Goal: Information Seeking & Learning: Check status

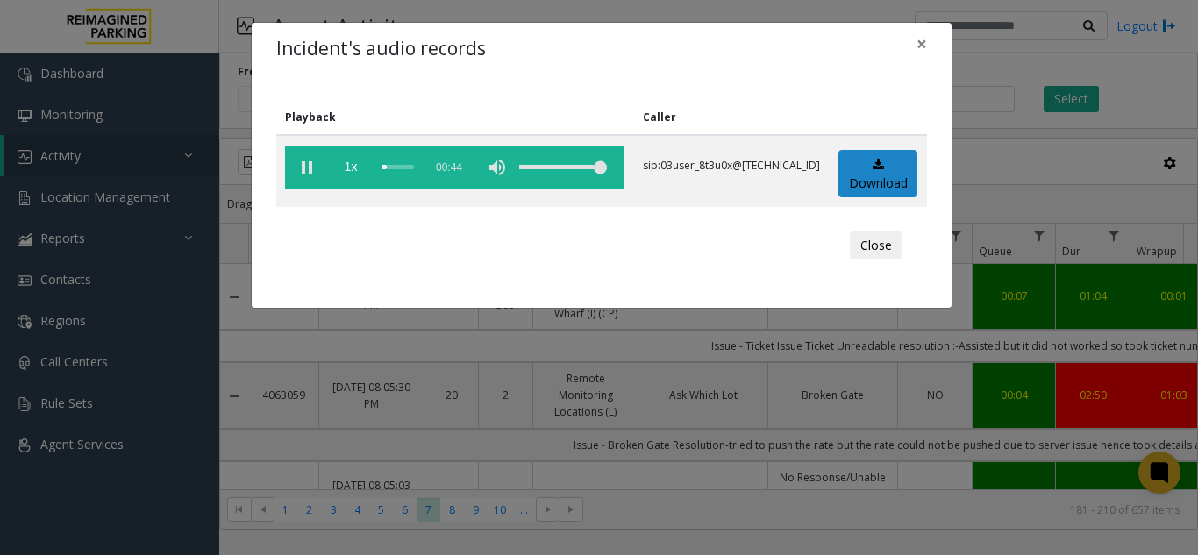
scroll to position [2016, 645]
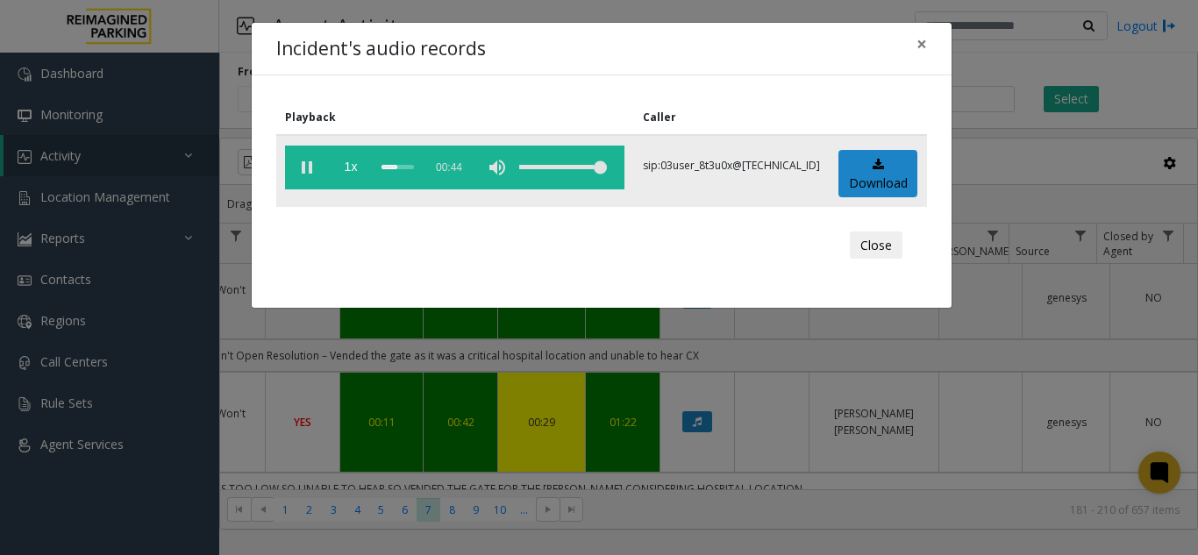
click at [309, 171] on vg-play-pause at bounding box center [307, 168] width 44 height 44
click at [317, 167] on vg-play-pause at bounding box center [307, 168] width 44 height 44
click at [924, 49] on span "×" at bounding box center [921, 44] width 11 height 25
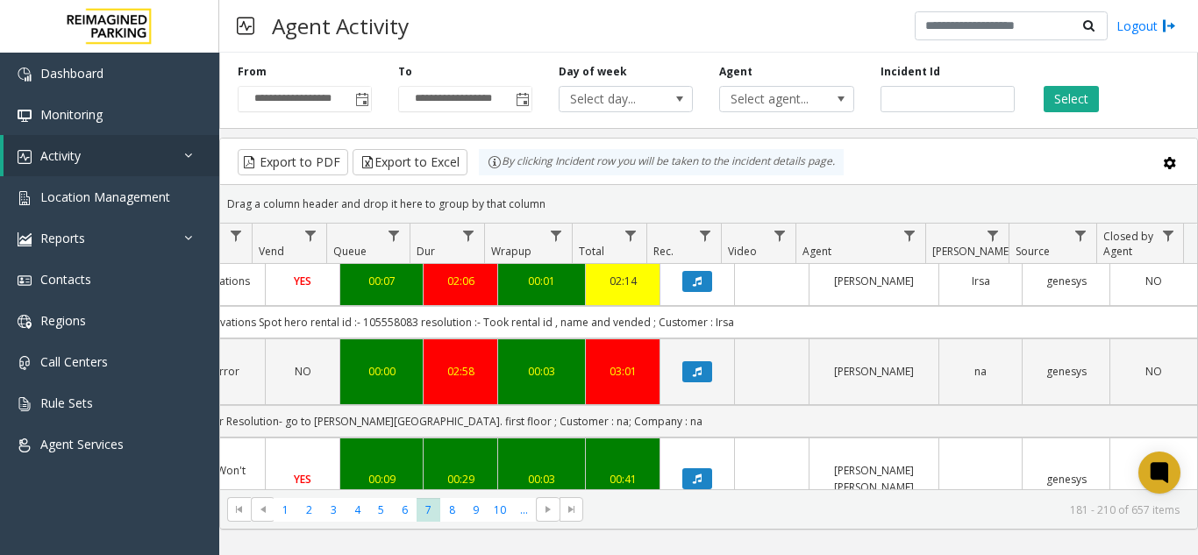
scroll to position [2367, 645]
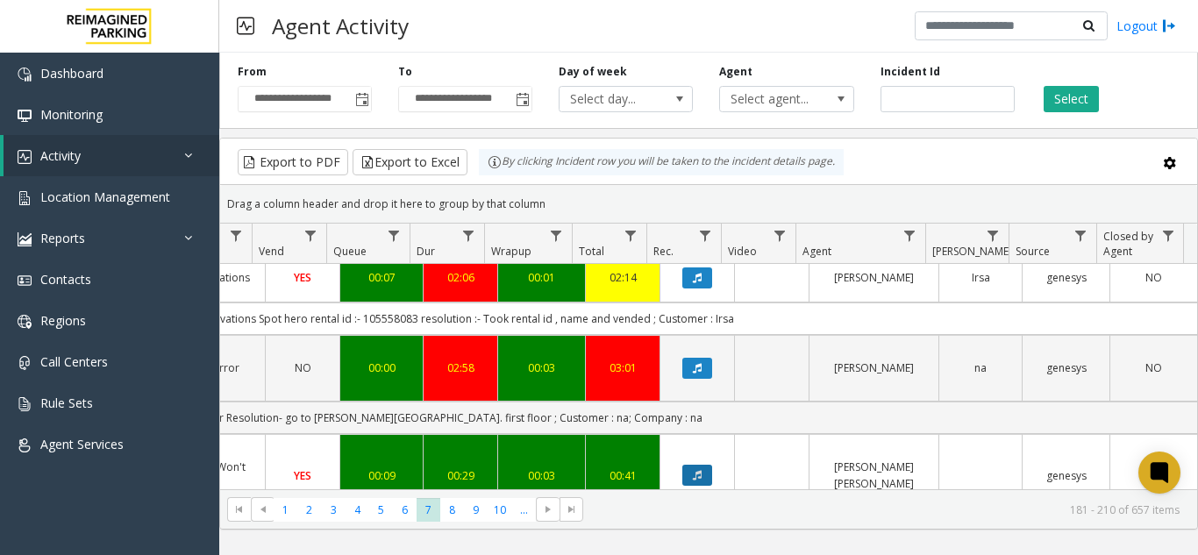
click at [693, 470] on icon "Data table" at bounding box center [697, 475] width 9 height 11
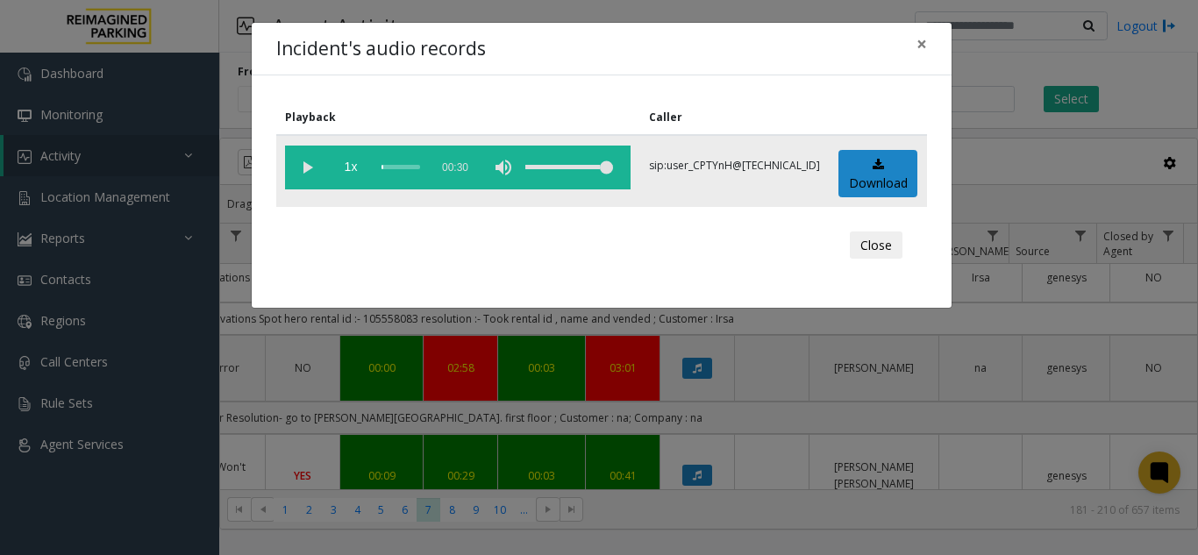
click at [306, 168] on vg-play-pause at bounding box center [307, 168] width 44 height 44
click at [929, 50] on button "×" at bounding box center [921, 44] width 35 height 43
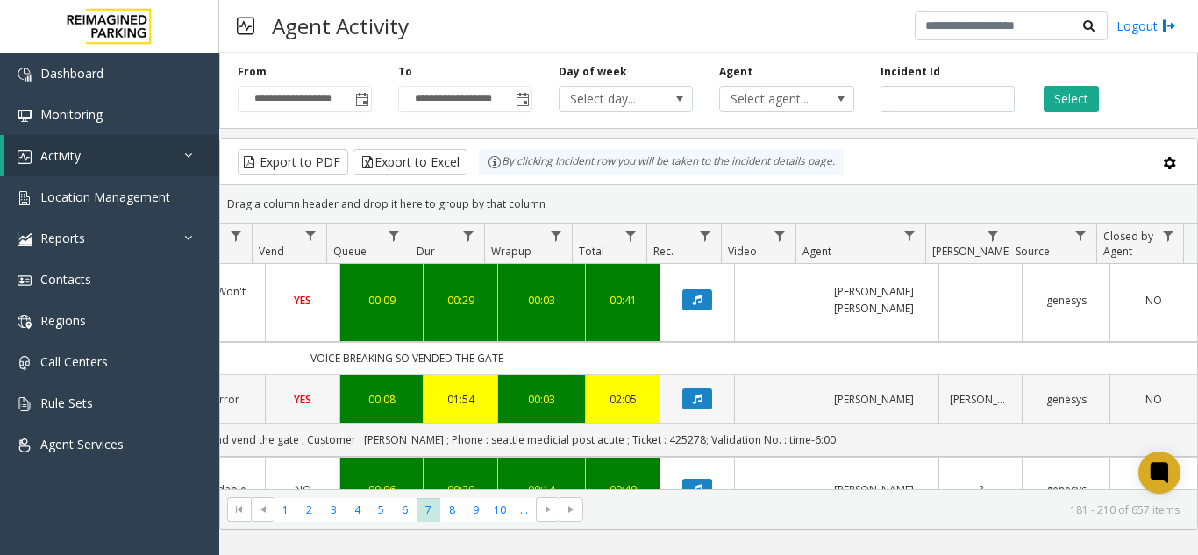
scroll to position [2568, 645]
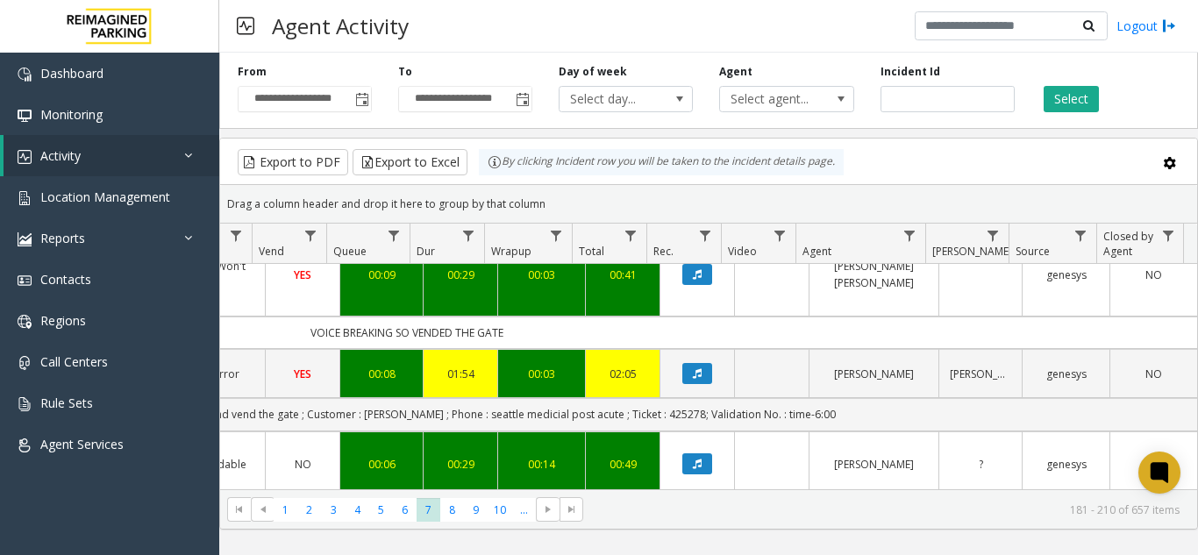
click at [682, 552] on button "Data table" at bounding box center [697, 562] width 30 height 21
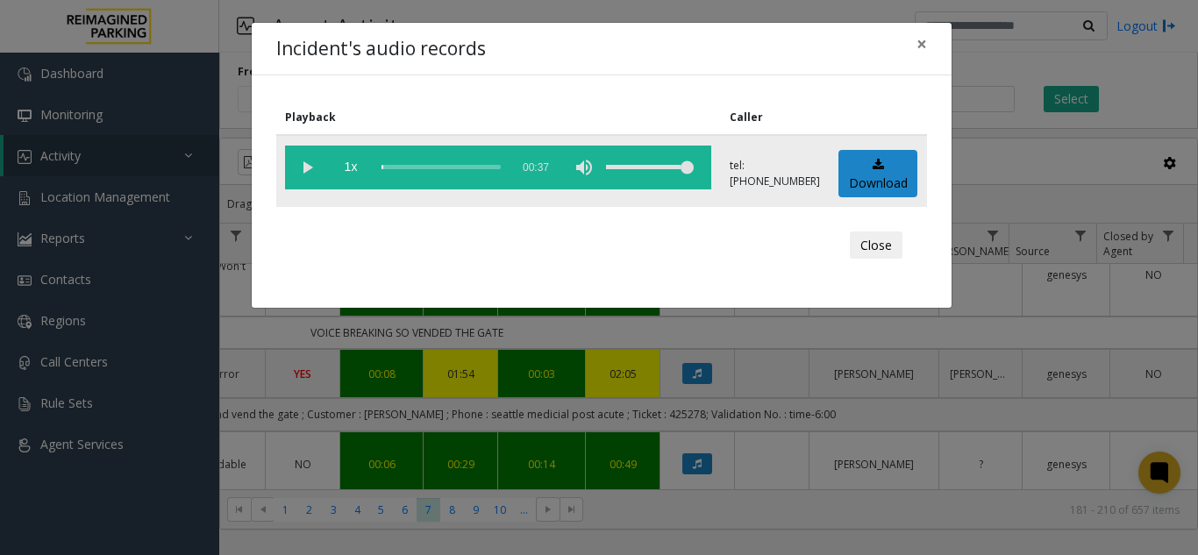
click at [305, 170] on vg-play-pause at bounding box center [307, 168] width 44 height 44
click at [919, 46] on span "×" at bounding box center [921, 44] width 11 height 25
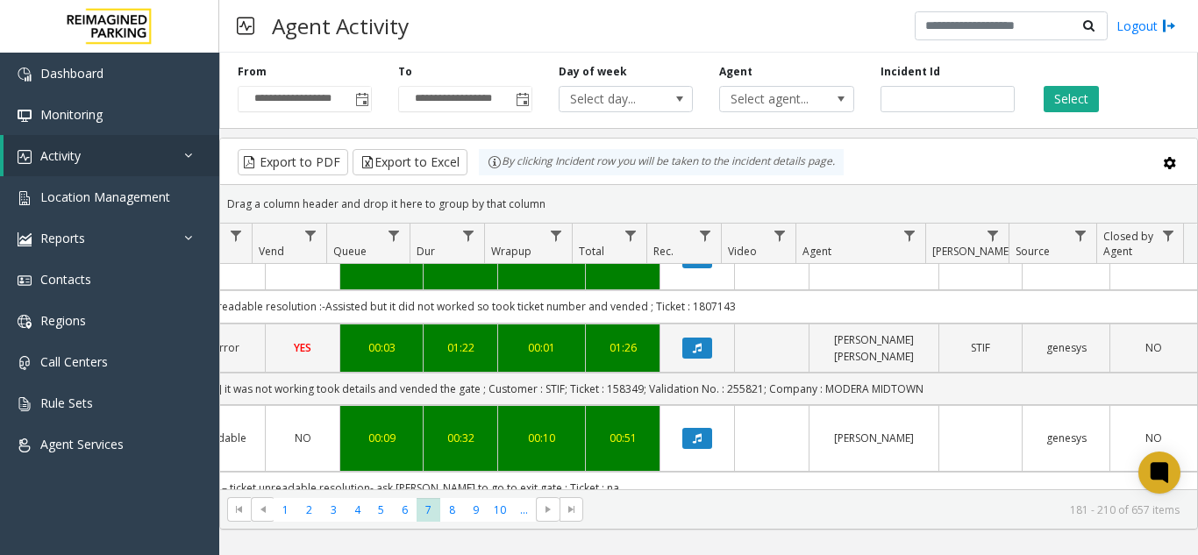
scroll to position [1340, 645]
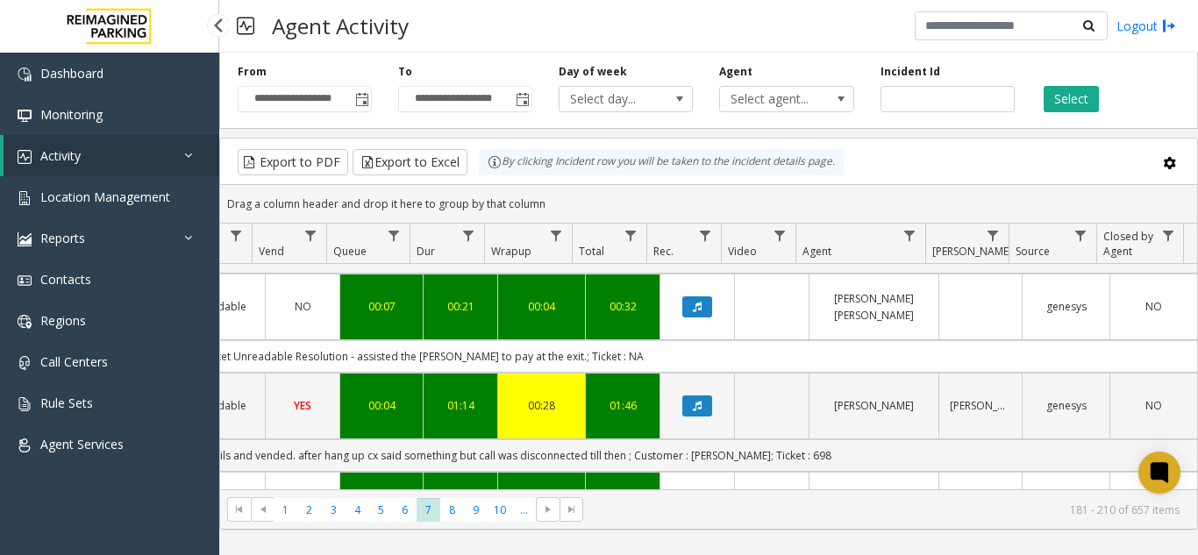
drag, startPoint x: 151, startPoint y: 174, endPoint x: 199, endPoint y: 192, distance: 51.6
click at [151, 174] on link "Activity" at bounding box center [112, 155] width 216 height 41
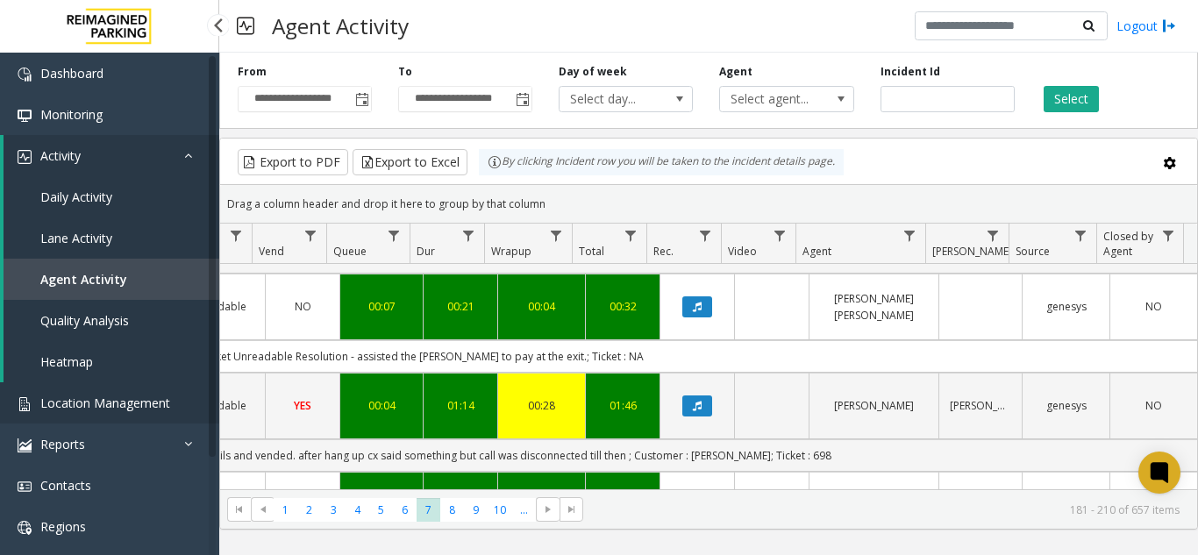
click at [74, 415] on link "Location Management" at bounding box center [109, 402] width 219 height 41
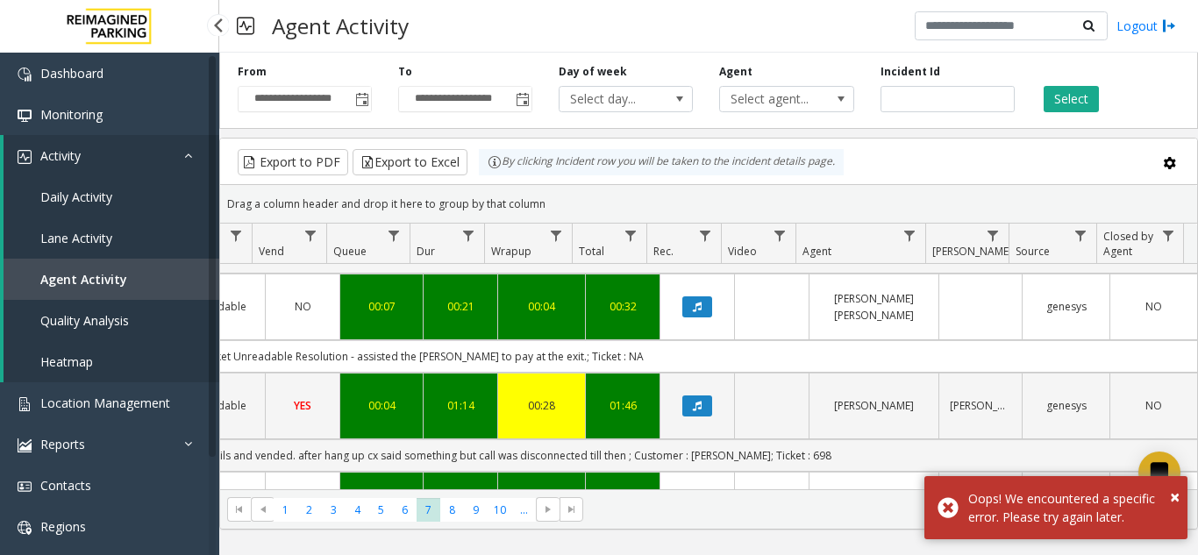
click at [131, 164] on link "Activity" at bounding box center [112, 155] width 216 height 41
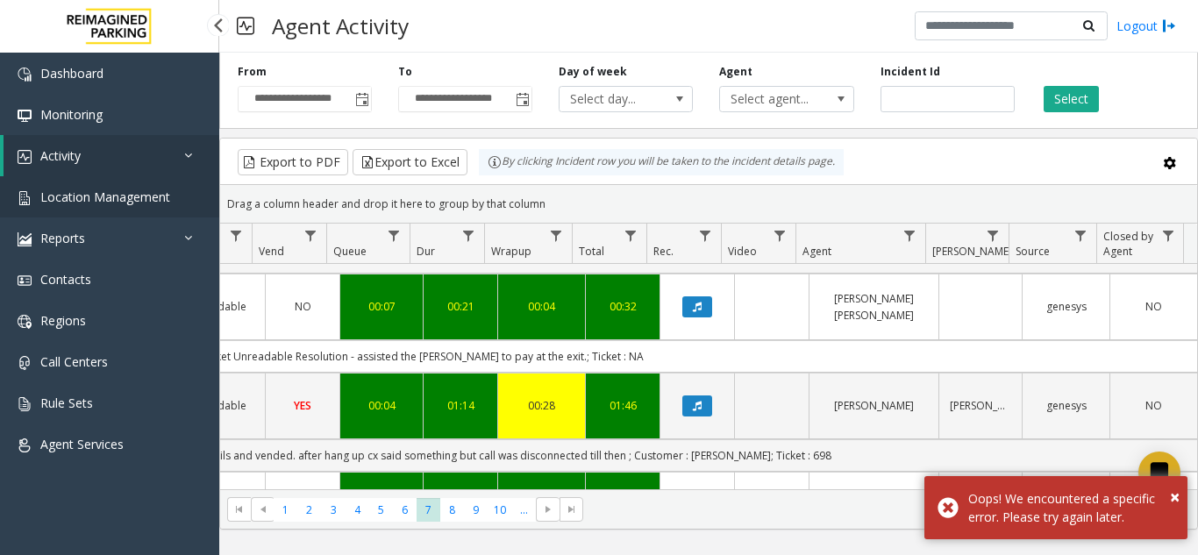
click at [97, 214] on link "Location Management" at bounding box center [109, 196] width 219 height 41
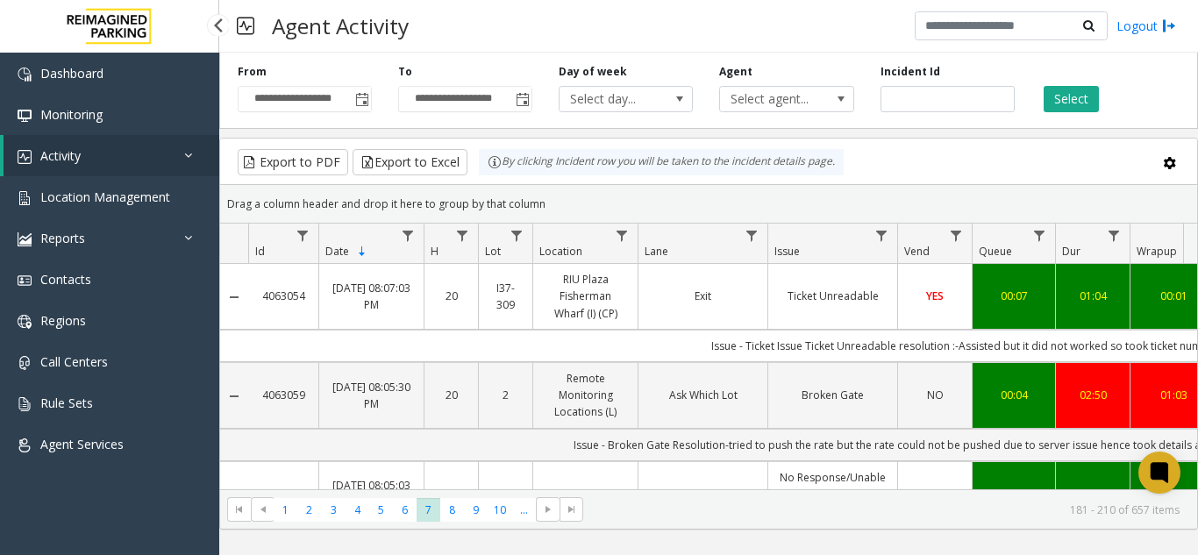
click at [172, 181] on link "Location Management" at bounding box center [109, 196] width 219 height 41
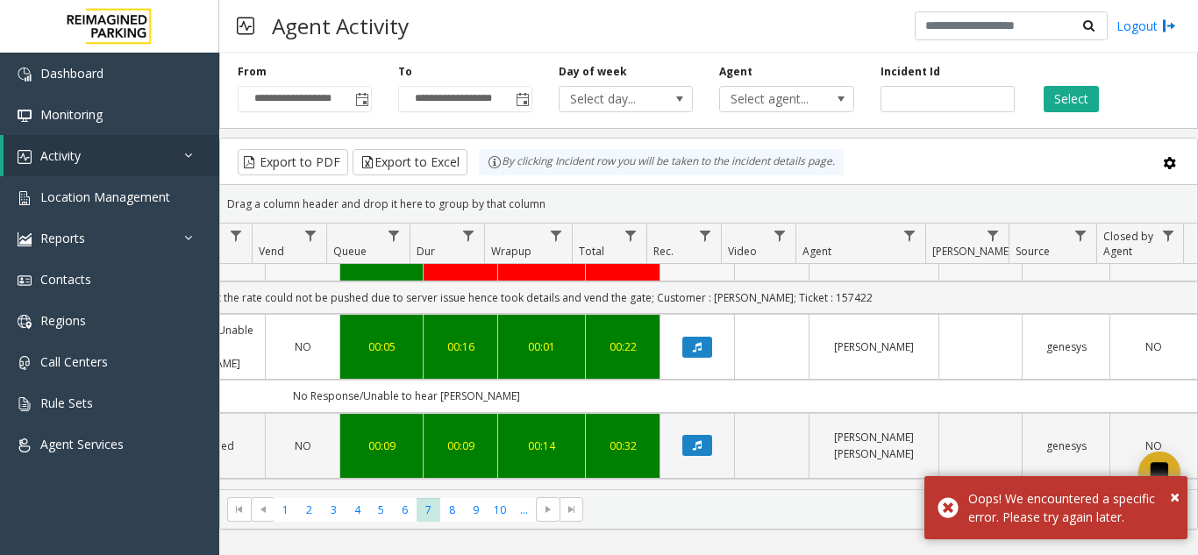
scroll to position [0, 645]
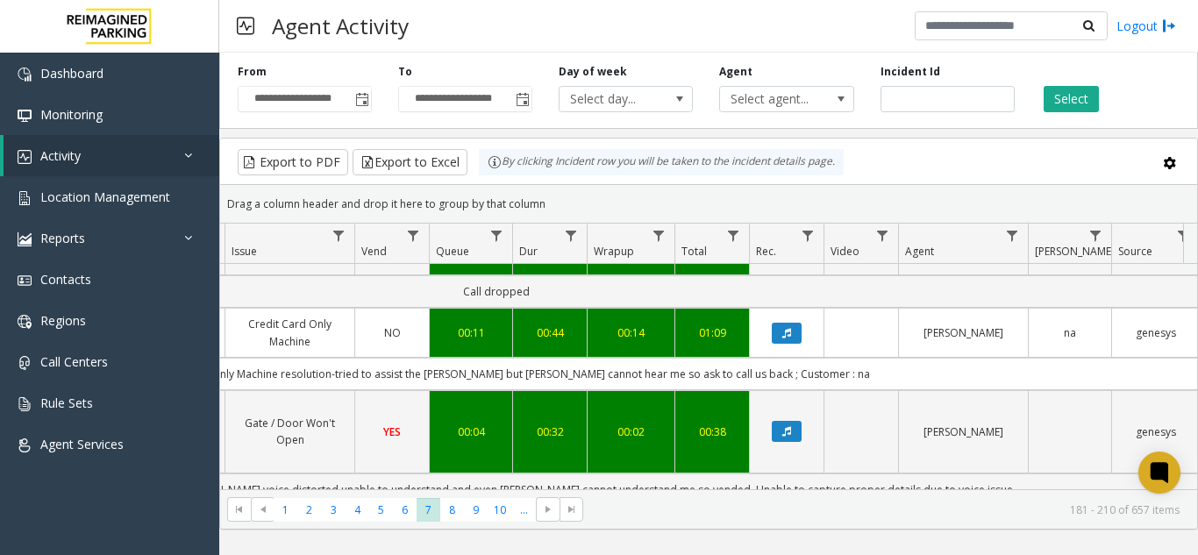
scroll to position [121, 543]
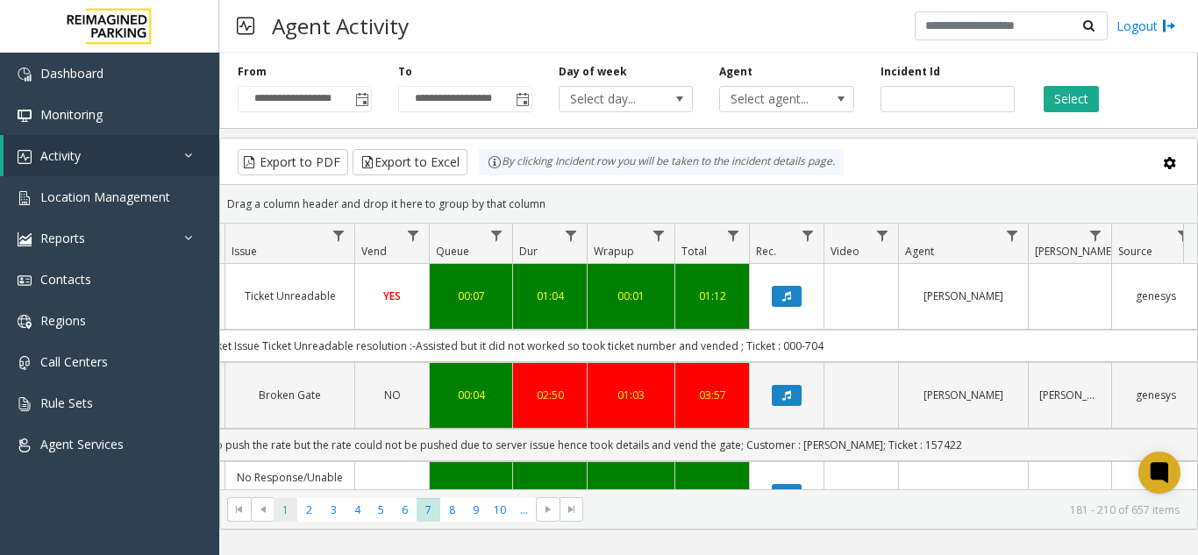
click at [283, 515] on span "1" at bounding box center [286, 510] width 24 height 24
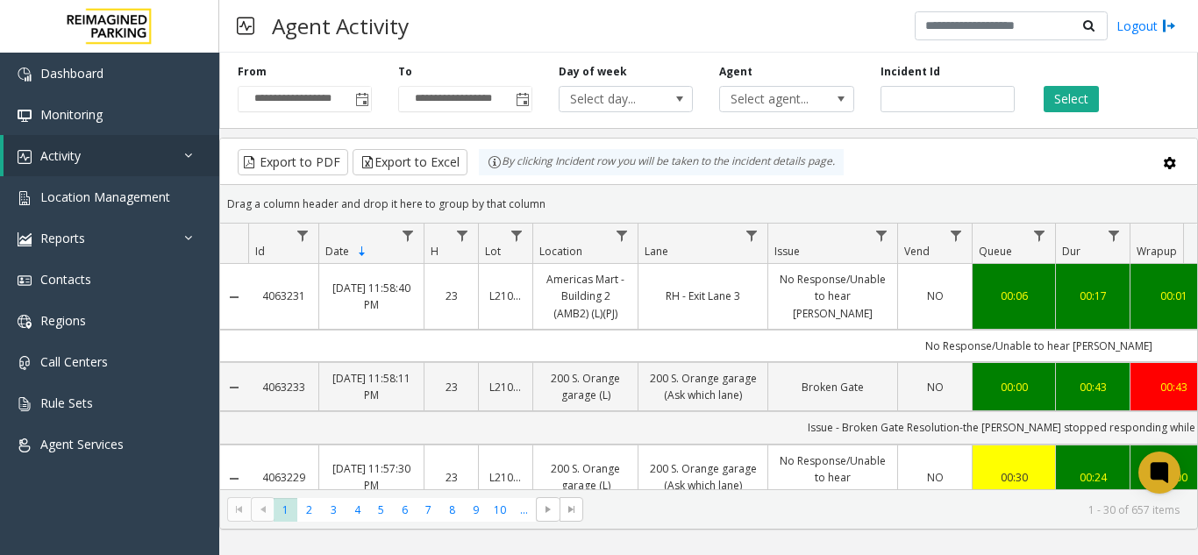
click at [244, 516] on kendo-pager-prev-buttons at bounding box center [250, 509] width 47 height 25
click at [238, 516] on kendo-pager-prev-buttons at bounding box center [250, 509] width 47 height 25
click at [264, 510] on kendo-pager-prev-buttons at bounding box center [250, 509] width 47 height 25
click at [152, 153] on link "Activity" at bounding box center [112, 155] width 216 height 41
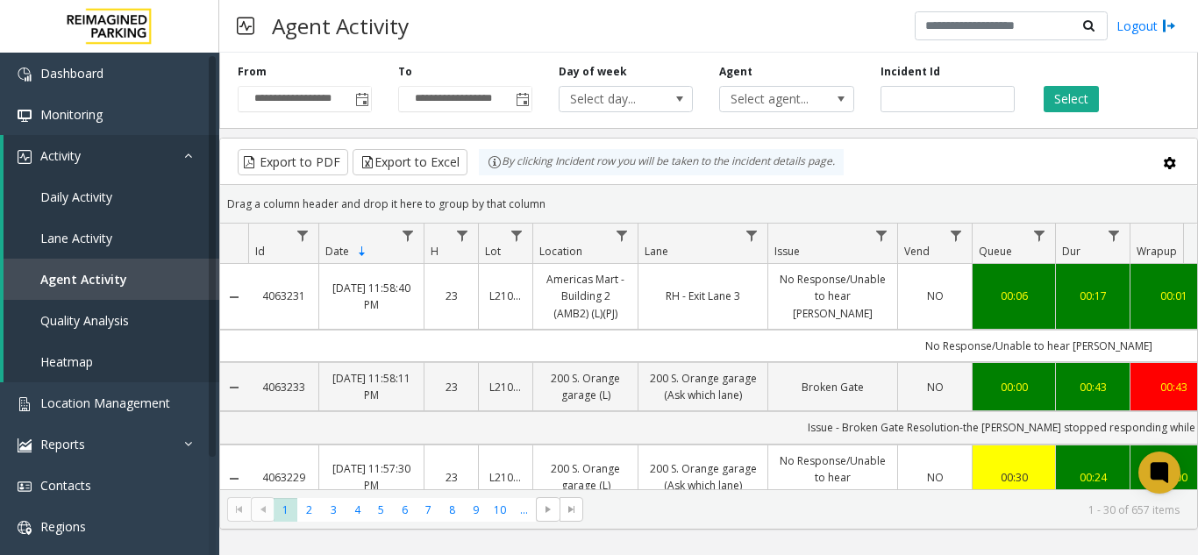
click at [444, 67] on div "**********" at bounding box center [465, 88] width 160 height 48
click at [355, 104] on span "Toggle popup" at bounding box center [361, 99] width 19 height 28
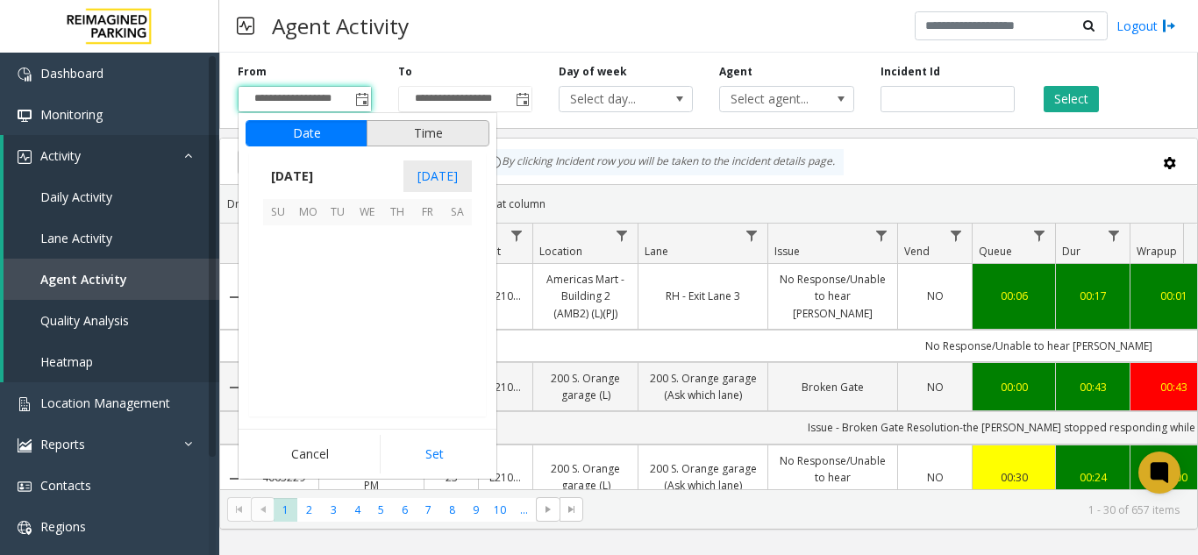
scroll to position [314436, 0]
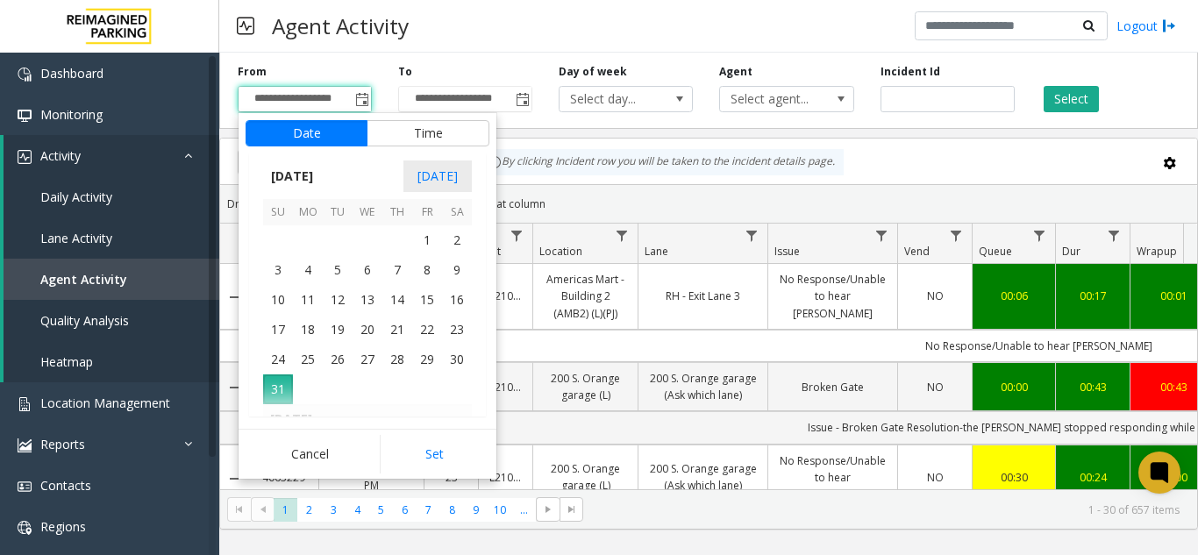
click at [516, 68] on div "**********" at bounding box center [465, 88] width 160 height 48
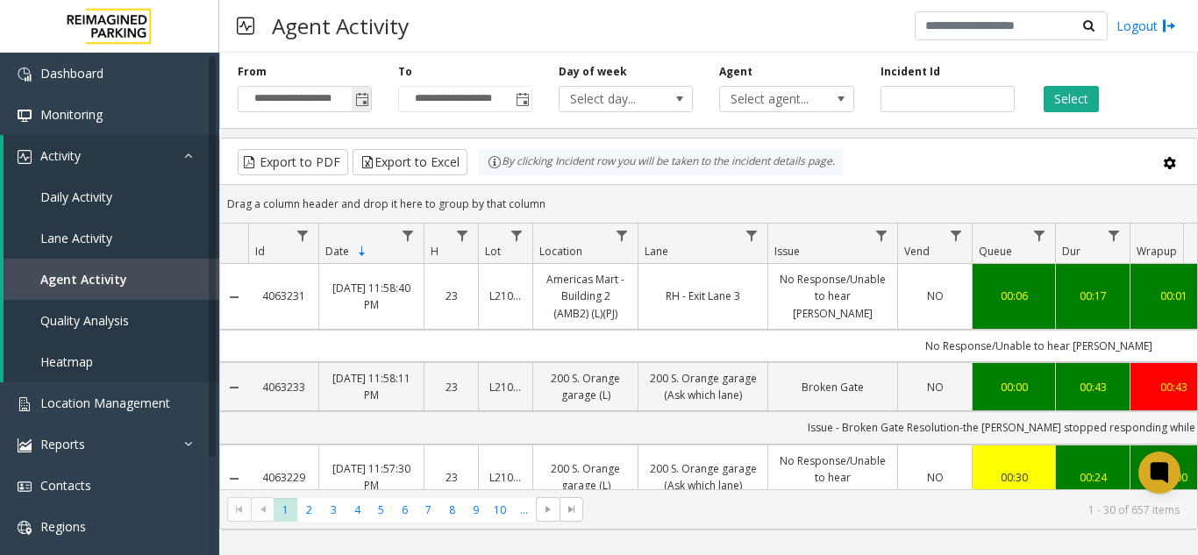
click at [366, 103] on span "Toggle popup" at bounding box center [362, 100] width 14 height 14
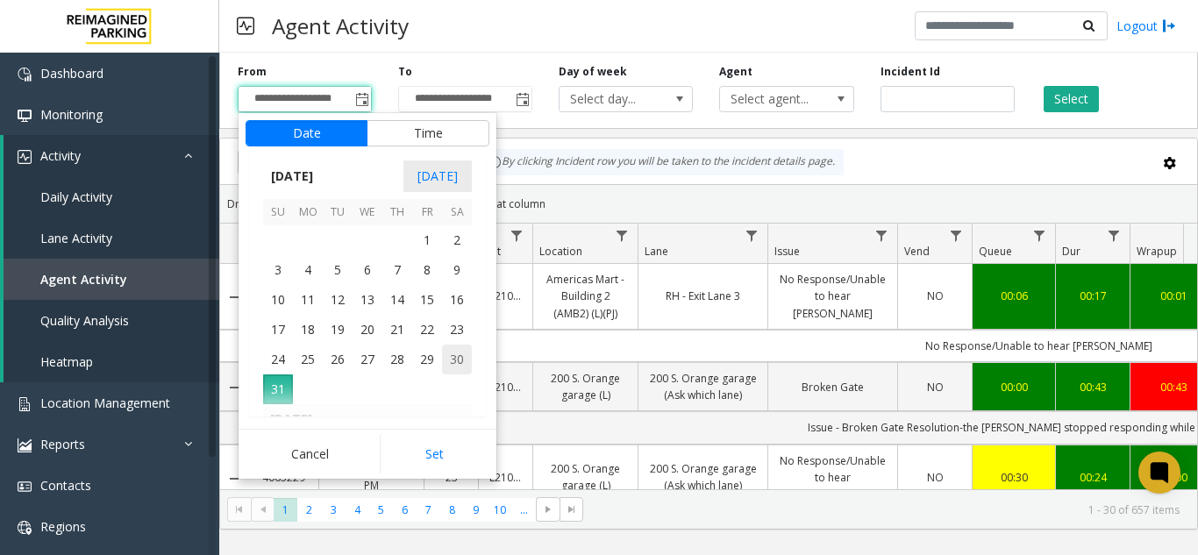
click at [458, 353] on span "30" at bounding box center [457, 360] width 30 height 30
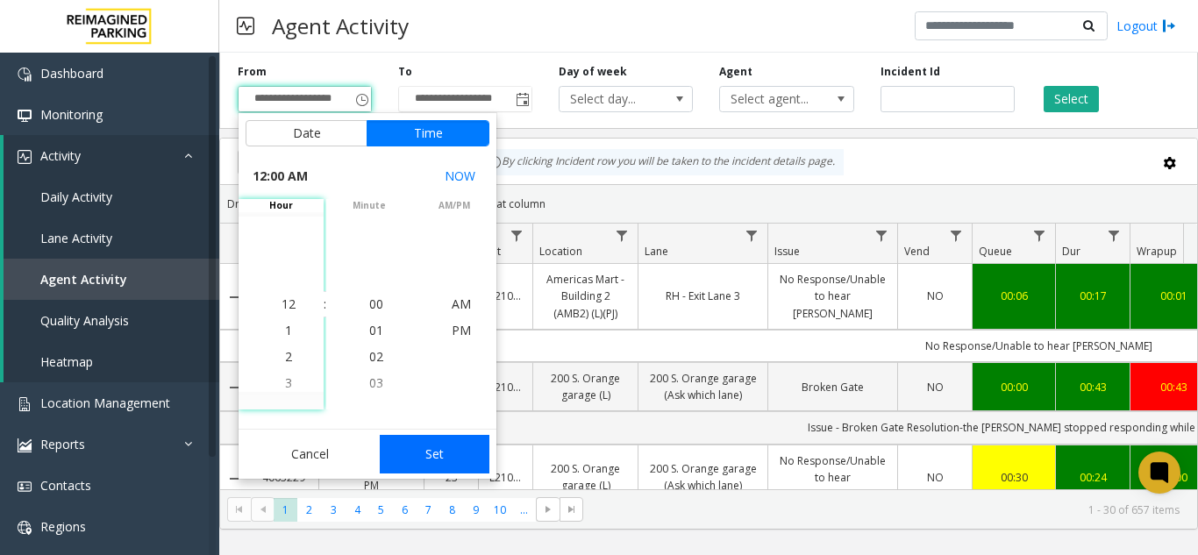
click at [429, 459] on button "Set" at bounding box center [435, 454] width 110 height 39
type input "**********"
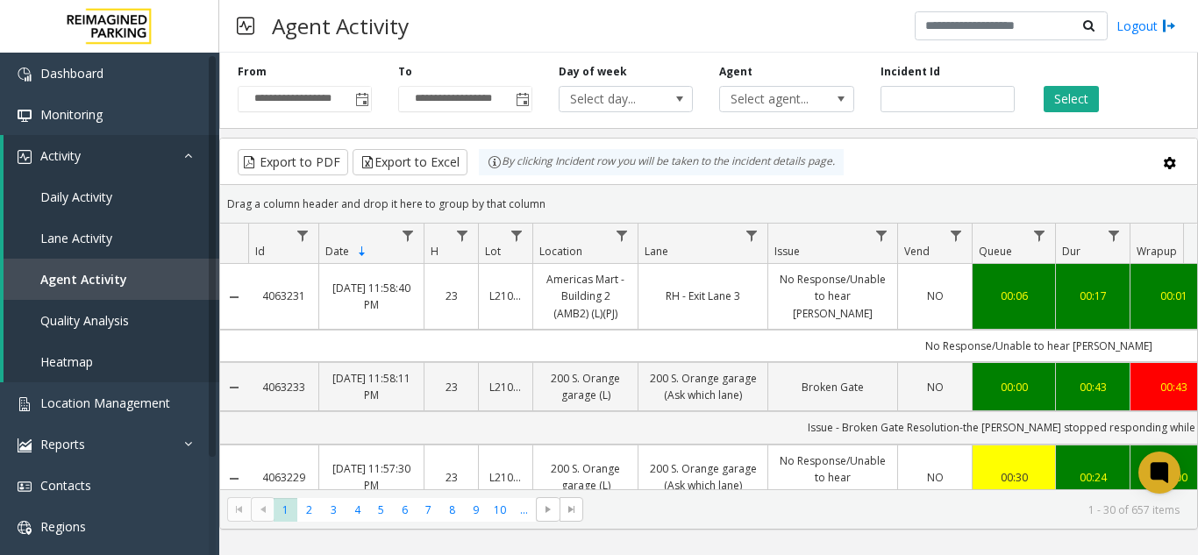
click at [1075, 83] on div "Select" at bounding box center [1107, 88] width 160 height 48
click at [1075, 94] on button "Select" at bounding box center [1070, 99] width 55 height 26
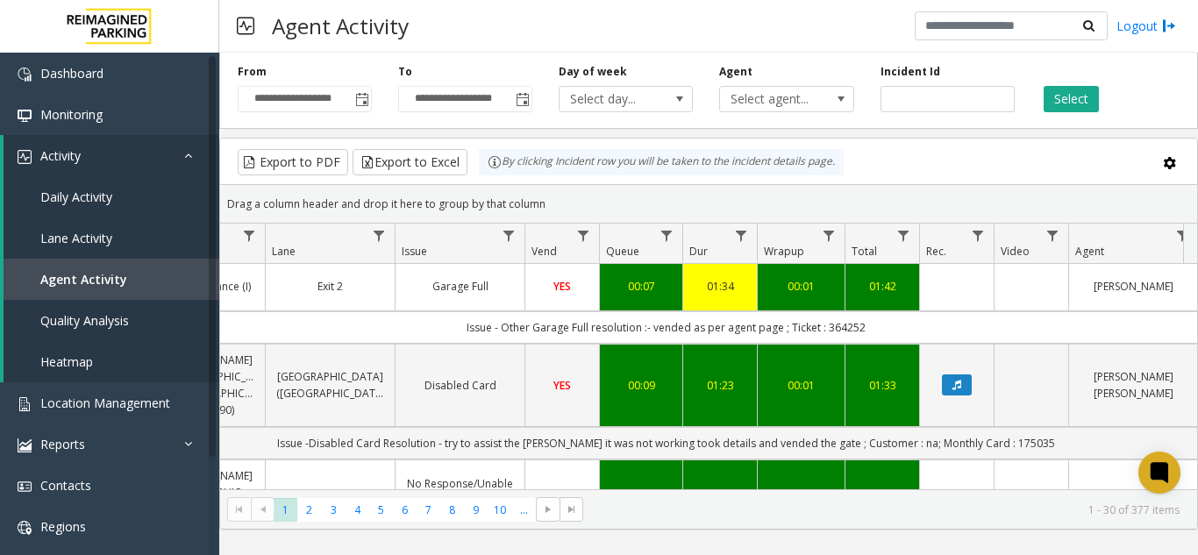
scroll to position [0, 373]
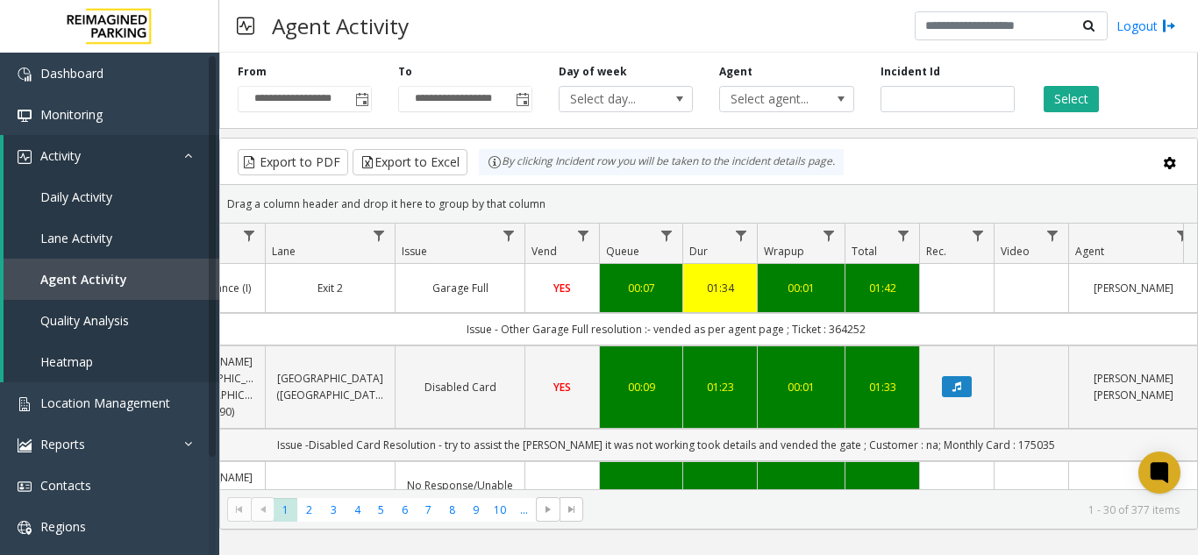
click at [665, 429] on td "Issue -Disabled Card Resolution - try to assist the parker it was not working t…" at bounding box center [666, 445] width 1581 height 32
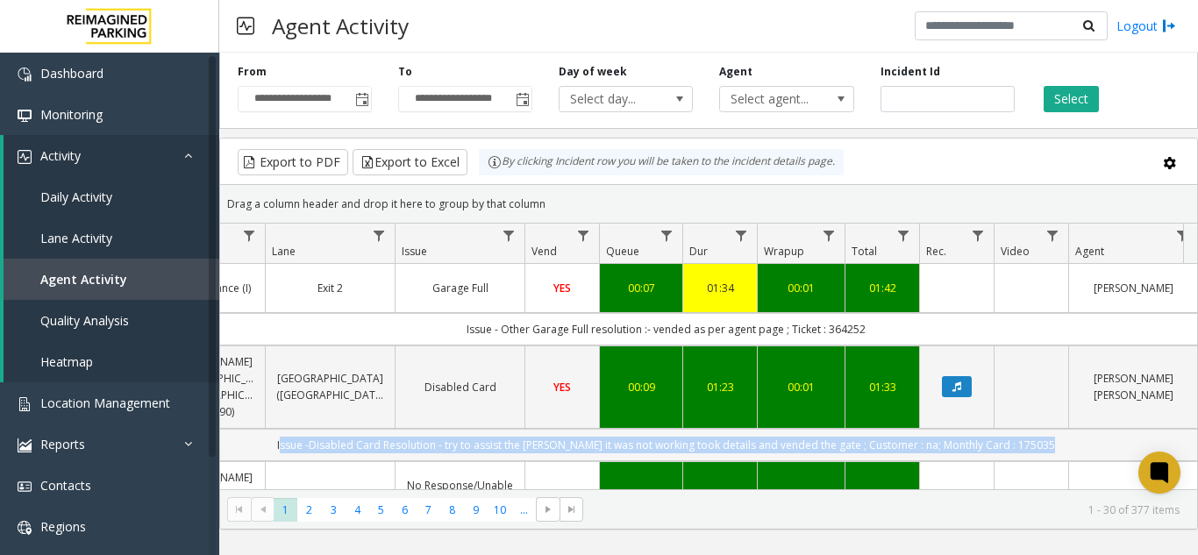
click at [665, 429] on td "Issue -Disabled Card Resolution - try to assist the parker it was not working t…" at bounding box center [666, 445] width 1581 height 32
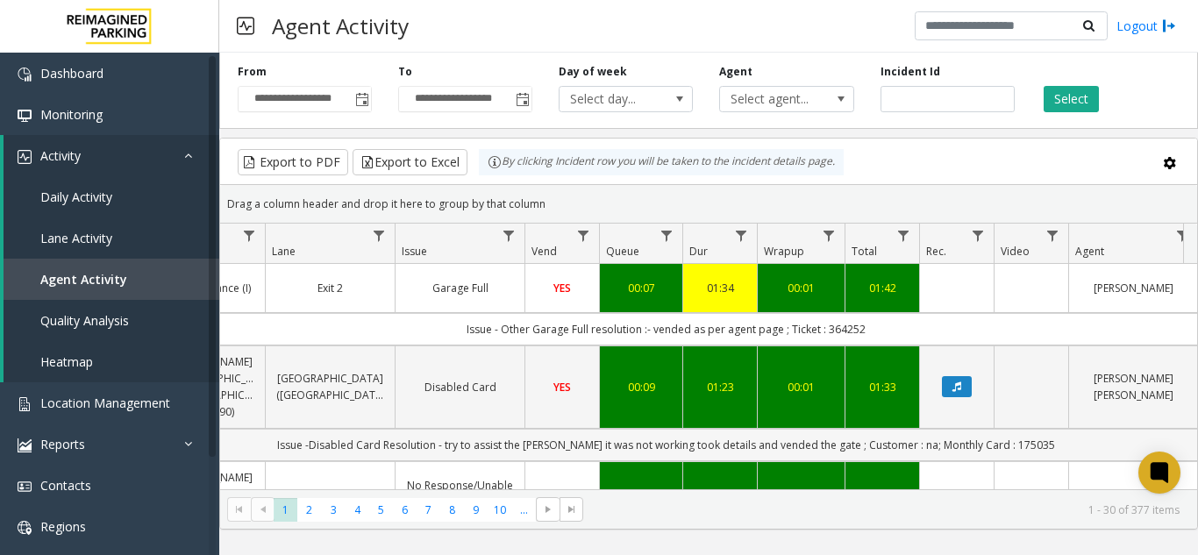
click at [661, 430] on td "Issue -Disabled Card Resolution - try to assist the parker it was not working t…" at bounding box center [666, 445] width 1581 height 32
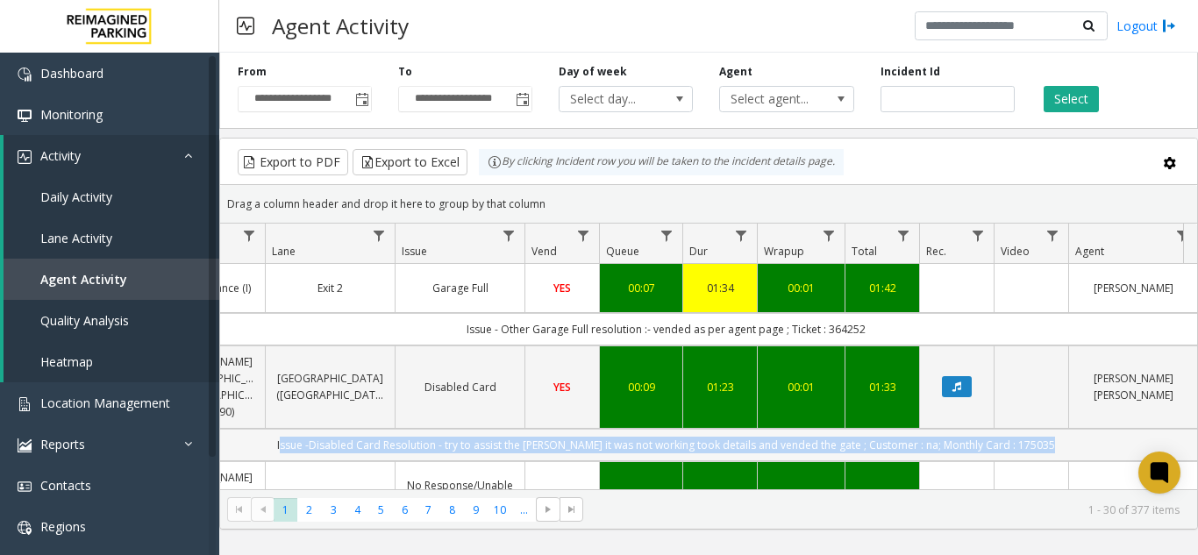
click at [661, 430] on td "Issue -Disabled Card Resolution - try to assist the parker it was not working t…" at bounding box center [666, 445] width 1581 height 32
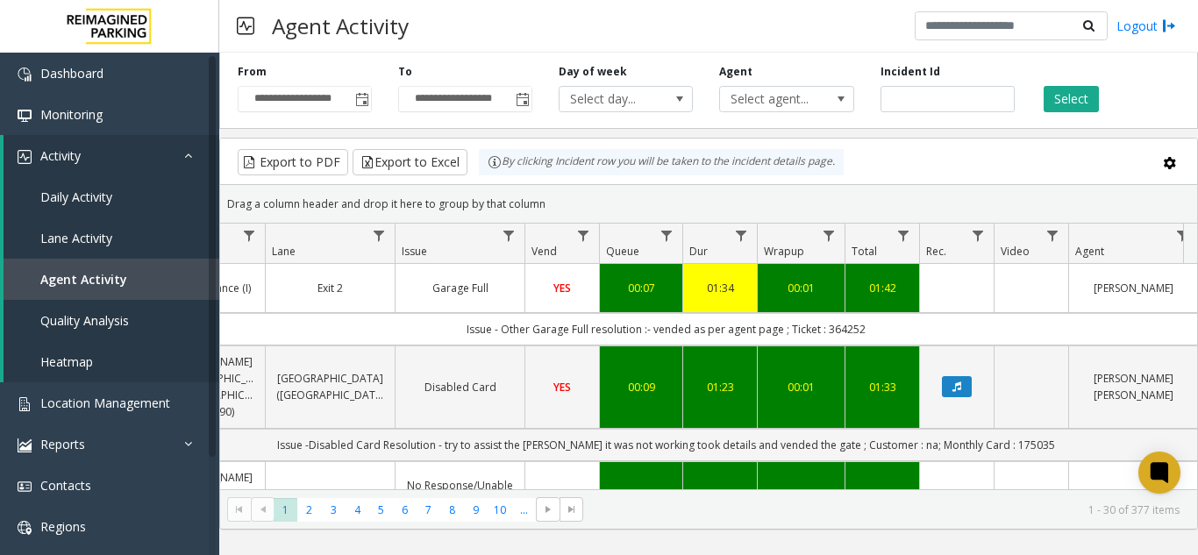
click at [655, 320] on td "Issue - Other Garage Full resolution :- vended as per agent page ; Ticket : 364…" at bounding box center [666, 329] width 1581 height 32
click at [652, 330] on td "Issue - Other Garage Full resolution :- vended as per agent page ; Ticket : 364…" at bounding box center [666, 329] width 1581 height 32
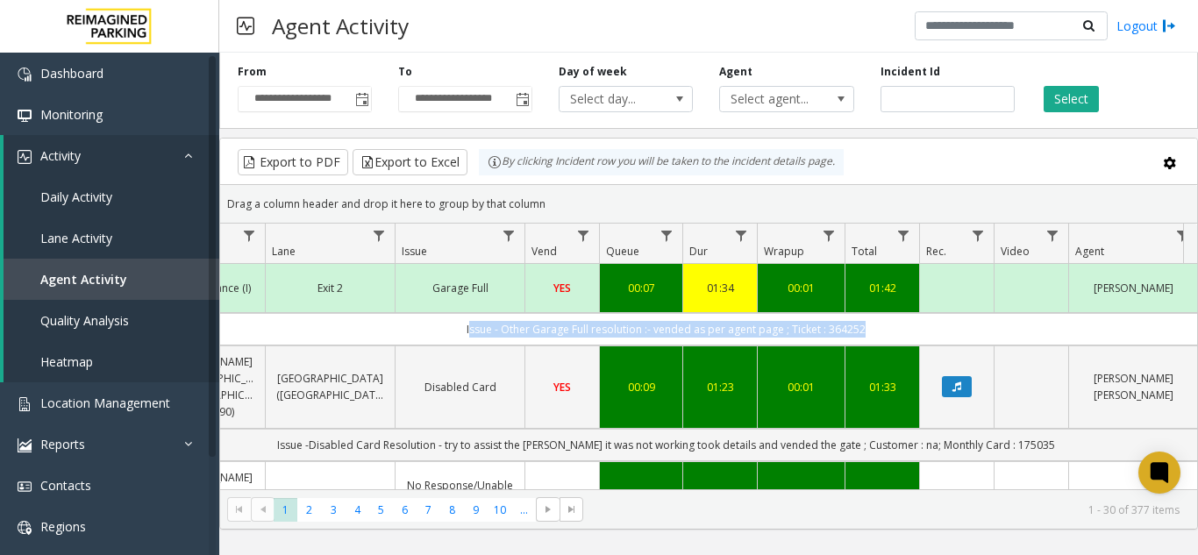
click at [652, 330] on td "Issue - Other Garage Full resolution :- vended as per agent page ; Ticket : 364…" at bounding box center [666, 329] width 1581 height 32
click at [648, 331] on td "Issue - Other Garage Full resolution :- vended as per agent page ; Ticket : 364…" at bounding box center [666, 329] width 1581 height 32
click at [645, 330] on td "Issue - Other Garage Full resolution :- vended as per agent page ; Ticket : 364…" at bounding box center [666, 329] width 1581 height 32
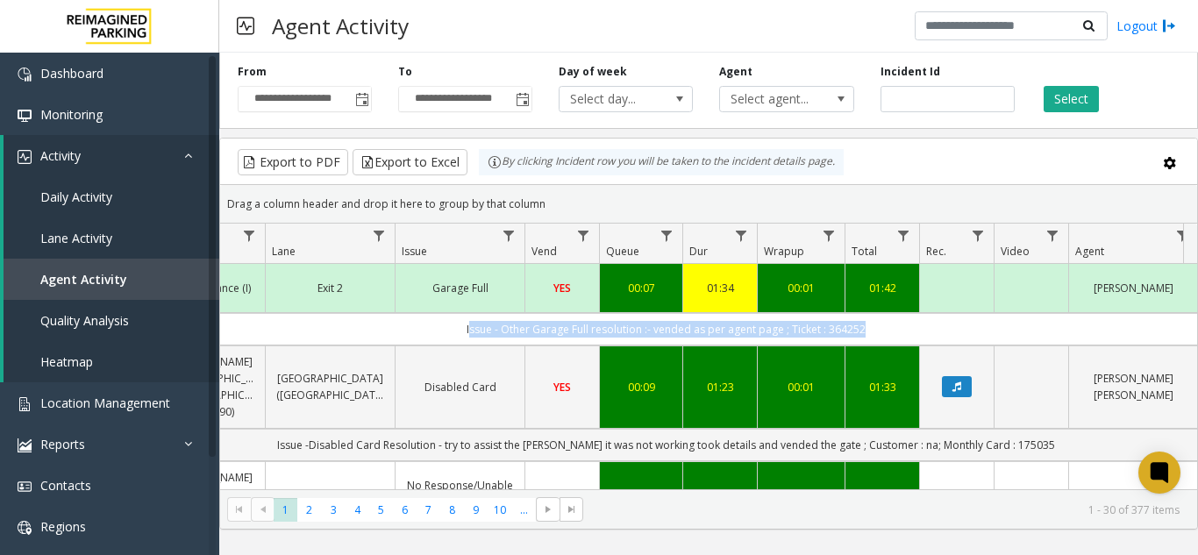
click at [665, 325] on td "Issue - Other Garage Full resolution :- vended as per agent page ; Ticket : 364…" at bounding box center [666, 329] width 1581 height 32
click at [666, 325] on td "Issue - Other Garage Full resolution :- vended as per agent page ; Ticket : 364…" at bounding box center [666, 329] width 1581 height 32
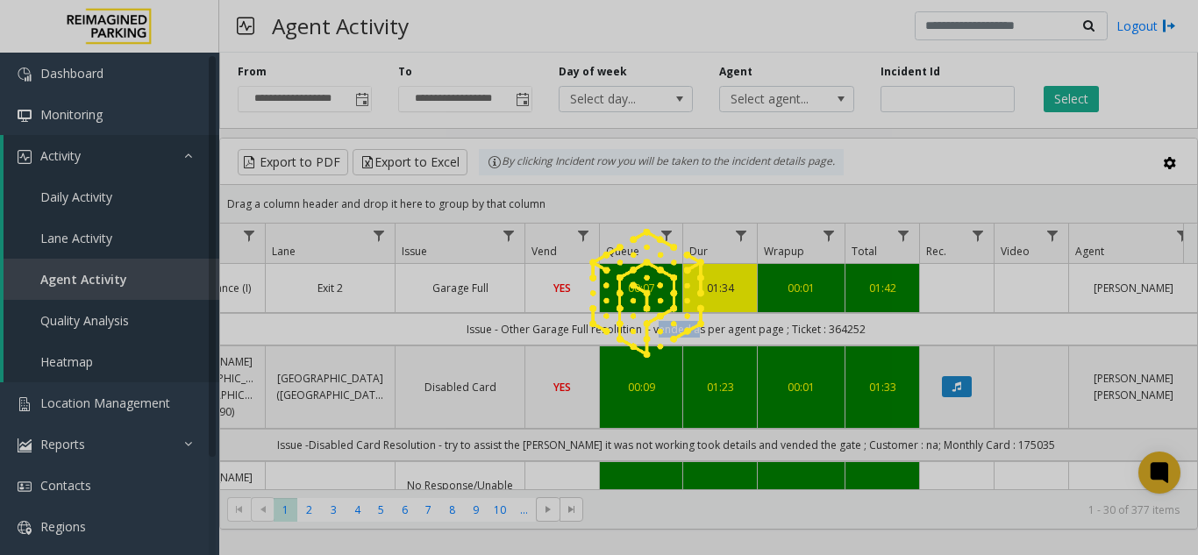
click at [666, 325] on img at bounding box center [646, 293] width 143 height 143
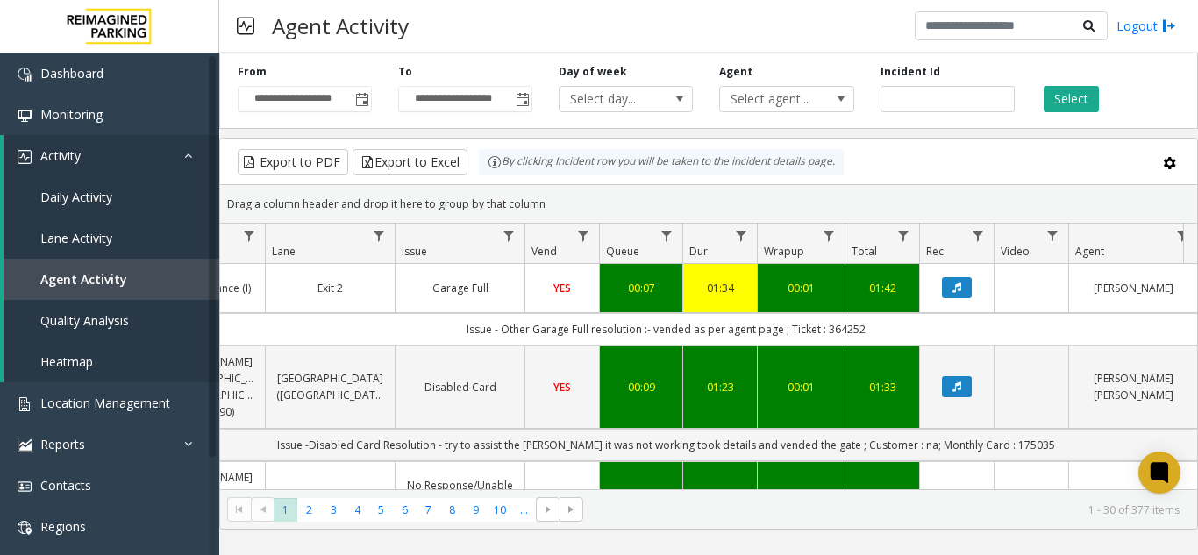
click at [639, 330] on td "Issue - Other Garage Full resolution :- vended as per agent page ; Ticket : 364…" at bounding box center [666, 329] width 1581 height 32
click at [614, 330] on td "Issue - Other Garage Full resolution :- vended as per agent page ; Ticket : 364…" at bounding box center [666, 329] width 1581 height 32
click at [587, 331] on td "Issue - Other Garage Full resolution :- vended as per agent page ; Ticket : 364…" at bounding box center [666, 329] width 1581 height 32
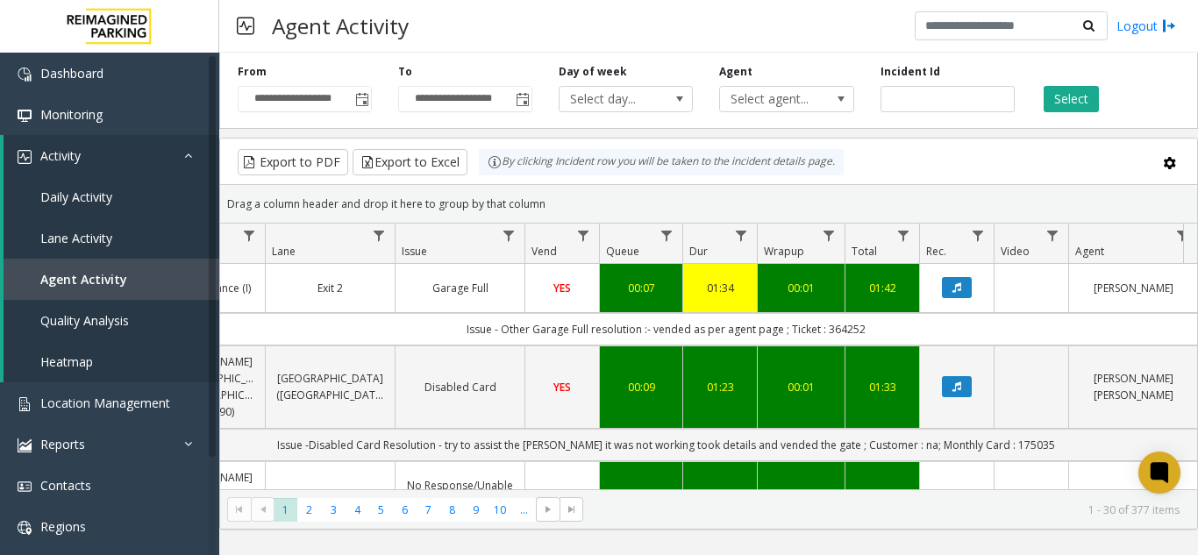
drag, startPoint x: 615, startPoint y: 326, endPoint x: 600, endPoint y: 326, distance: 15.8
click at [600, 326] on td "Issue - Other Garage Full resolution :- vended as per agent page ; Ticket : 364…" at bounding box center [666, 329] width 1581 height 32
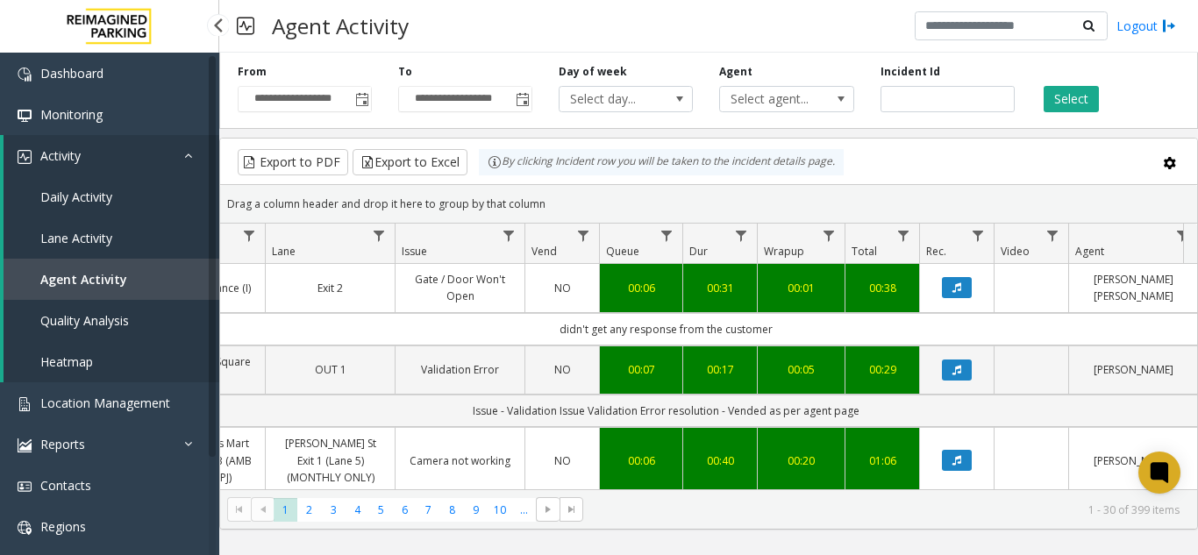
click at [73, 278] on span "Agent Activity" at bounding box center [83, 279] width 87 height 17
click at [89, 420] on link "Location Management" at bounding box center [109, 402] width 219 height 41
click at [134, 148] on link "Activity" at bounding box center [112, 155] width 216 height 41
